Goal: Task Accomplishment & Management: Manage account settings

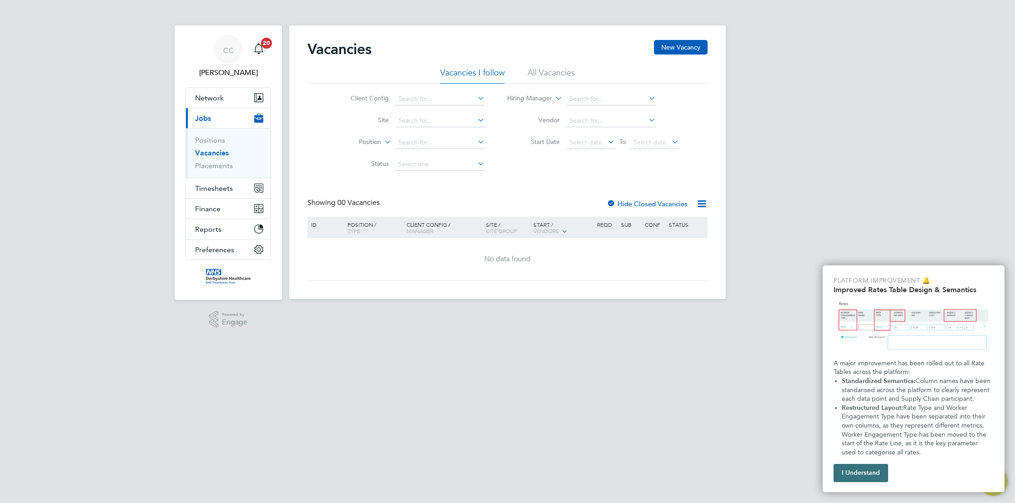
click at [869, 473] on button "I Understand" at bounding box center [860, 473] width 55 height 18
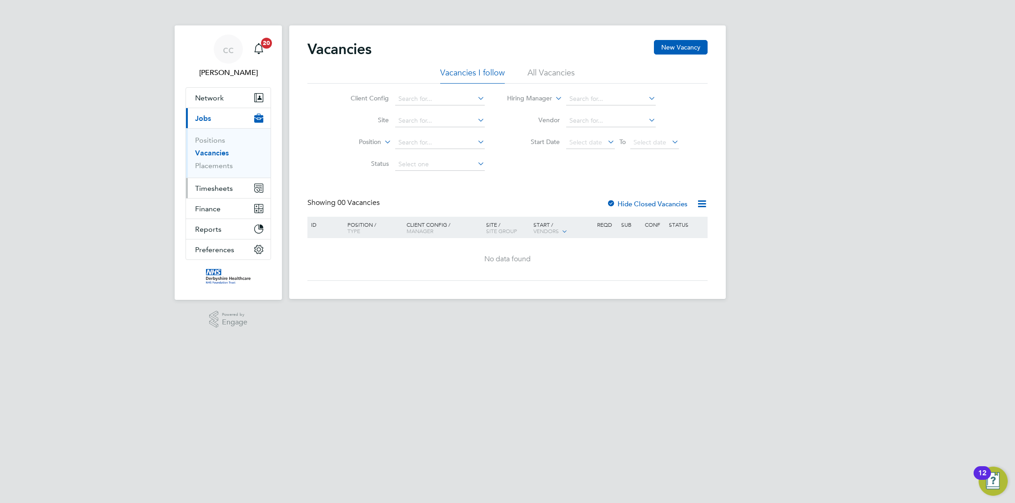
click at [220, 193] on button "Timesheets" at bounding box center [228, 188] width 85 height 20
click at [217, 163] on link "Timesheets" at bounding box center [214, 160] width 38 height 9
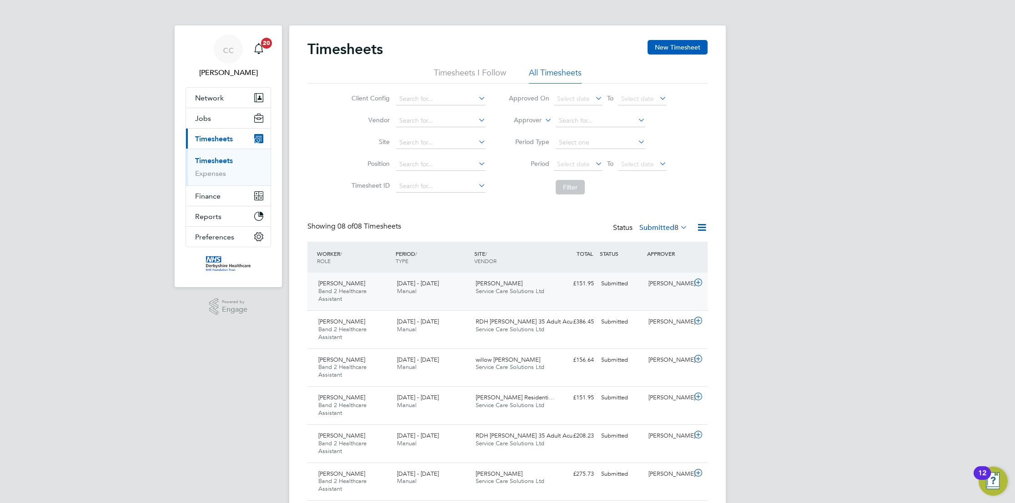
click at [701, 283] on icon at bounding box center [697, 282] width 11 height 7
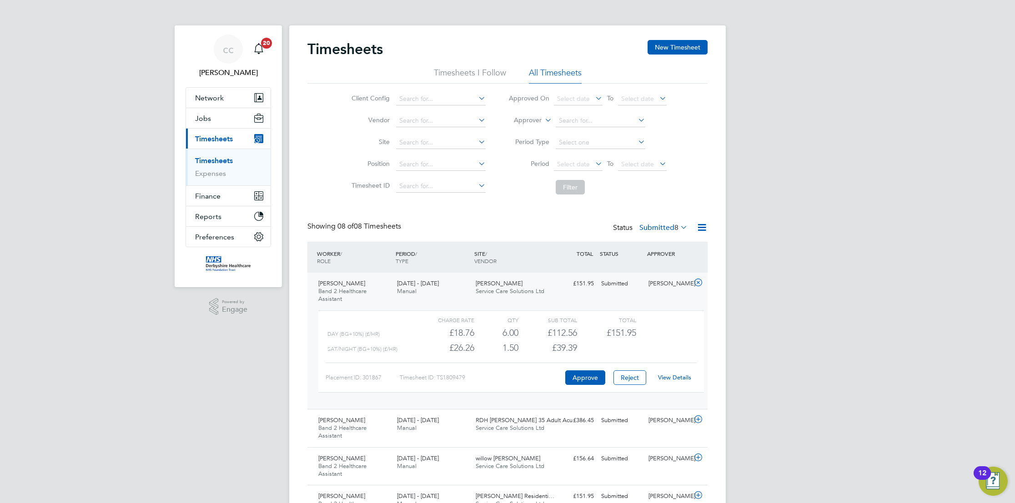
click at [669, 379] on link "View Details" at bounding box center [674, 378] width 33 height 8
click at [796, 349] on div "cc [PERSON_NAME] Notifications 20 Applications: Network Team Members Businesses…" at bounding box center [507, 354] width 1015 height 709
click at [842, 137] on div "cc [PERSON_NAME] Notifications 20 Applications: Network Team Members Businesses…" at bounding box center [507, 354] width 1015 height 709
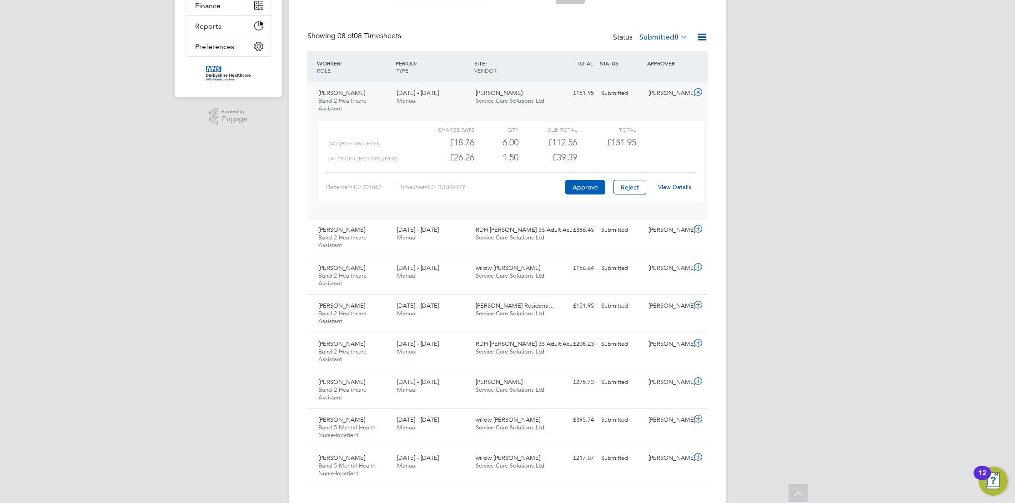
scroll to position [206, 0]
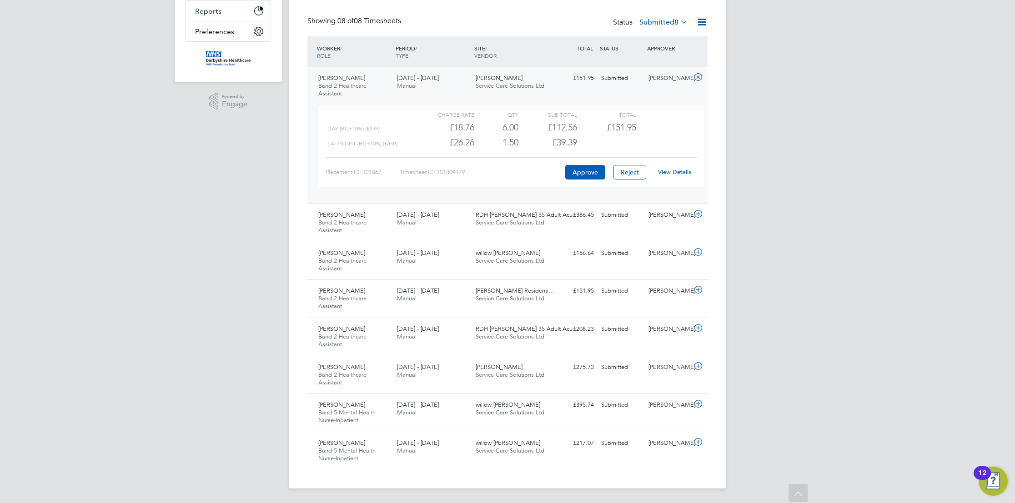
click at [680, 175] on div "View Details" at bounding box center [674, 172] width 45 height 15
click at [680, 173] on link "View Details" at bounding box center [674, 172] width 33 height 8
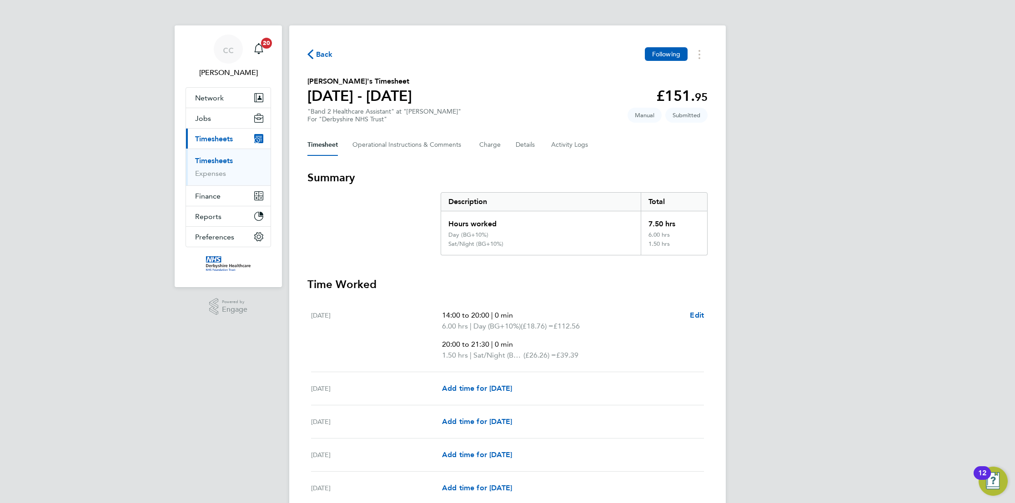
drag, startPoint x: 0, startPoint y: 0, endPoint x: 819, endPoint y: 96, distance: 824.7
click at [819, 96] on div "cc [PERSON_NAME] Notifications 20 Applications: Network Team Members Businesses…" at bounding box center [507, 325] width 1015 height 651
drag, startPoint x: 819, startPoint y: 96, endPoint x: 768, endPoint y: 402, distance: 309.7
click at [768, 402] on div "cc claire cosgrove Notifications 20 Applications: Network Team Members Business…" at bounding box center [507, 325] width 1015 height 651
click at [890, 189] on div "cc claire cosgrove Notifications 20 Applications: Network Team Members Business…" at bounding box center [507, 325] width 1015 height 651
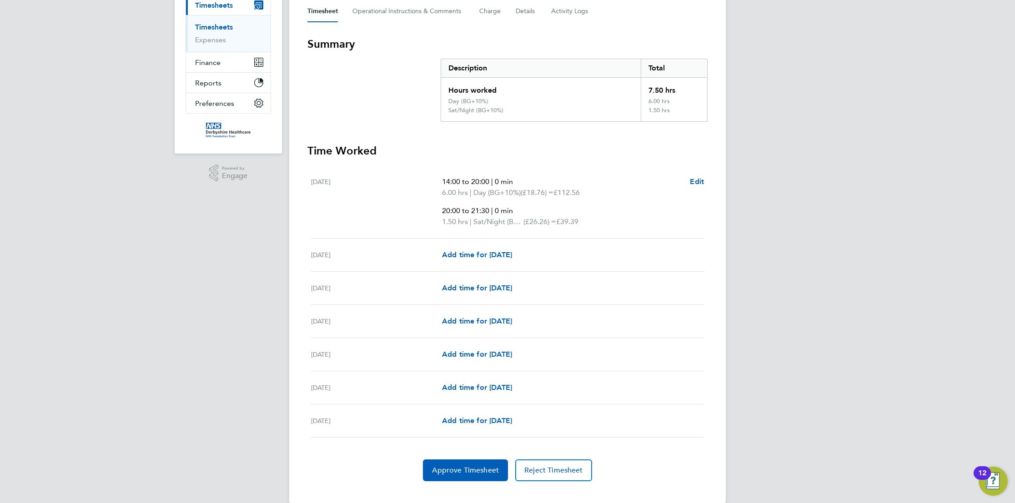
scroll to position [148, 0]
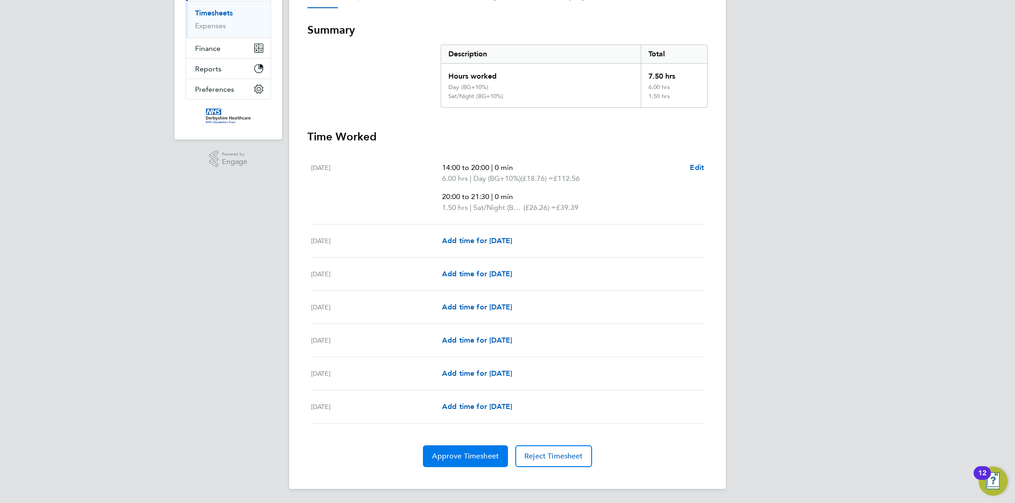
click at [460, 459] on span "Approve Timesheet" at bounding box center [465, 456] width 67 height 9
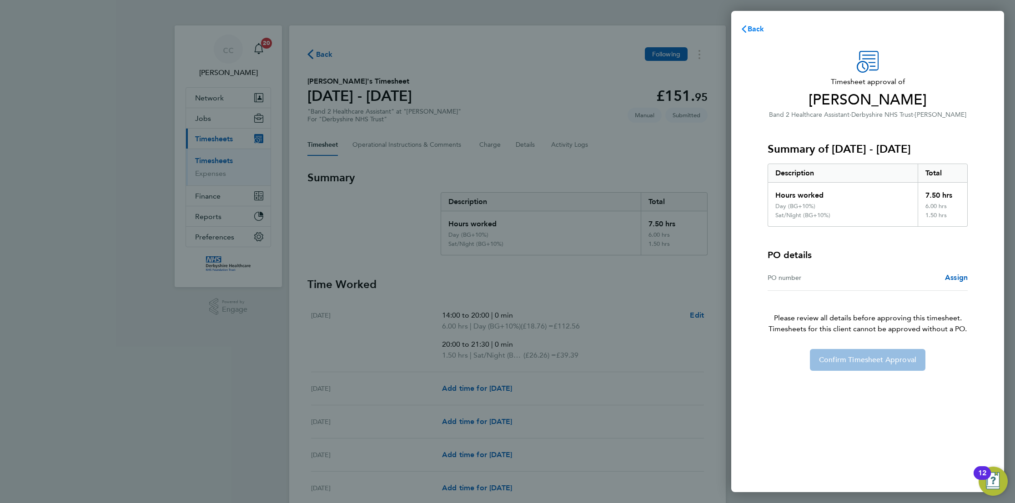
click at [757, 32] on span "Back" at bounding box center [755, 29] width 17 height 9
